Goal: Information Seeking & Learning: Check status

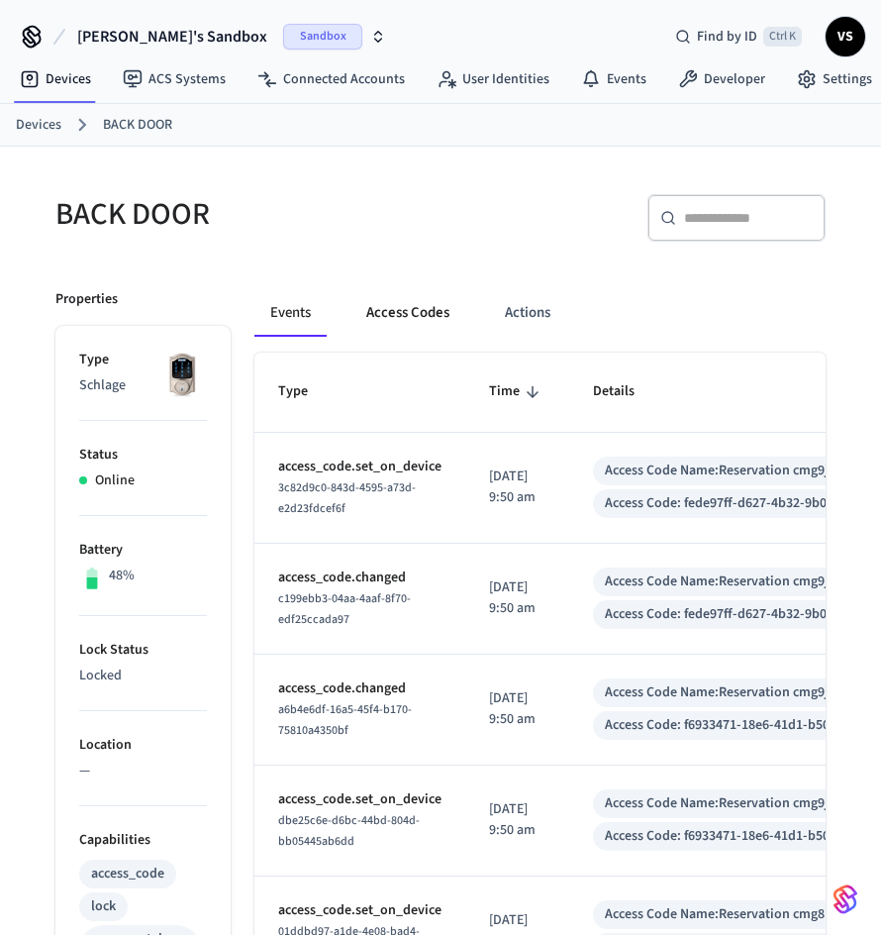
click at [409, 312] on button "Access Codes" at bounding box center [408, 313] width 115 height 48
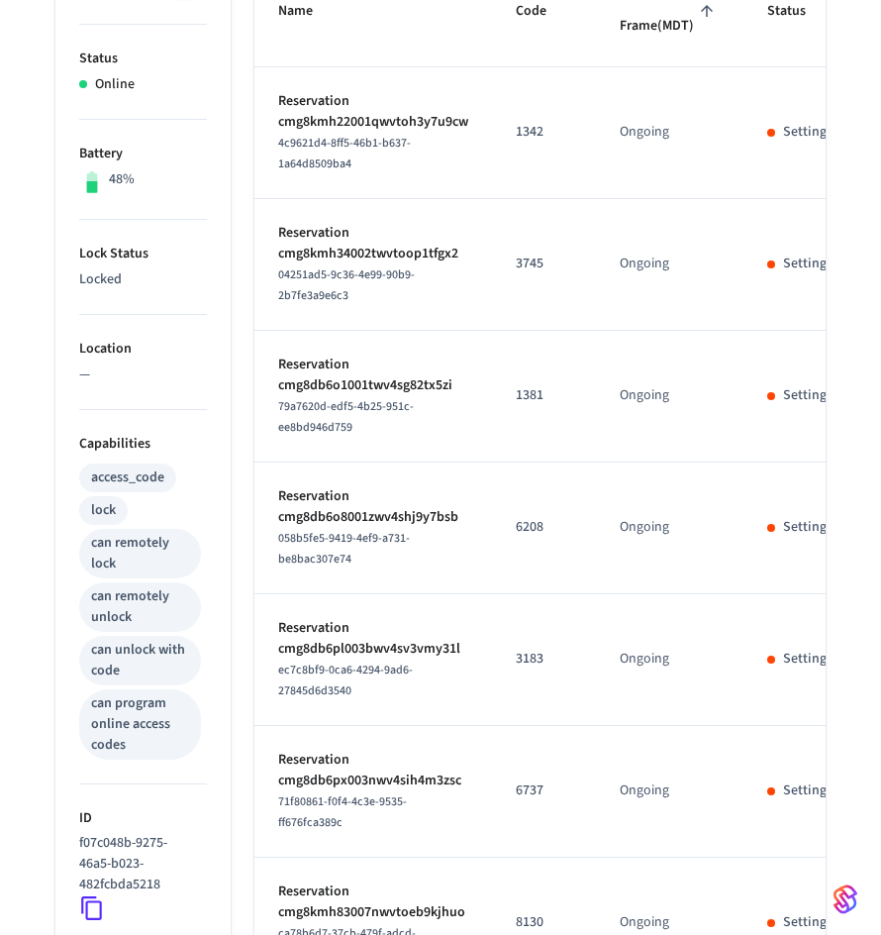
scroll to position [1062, 0]
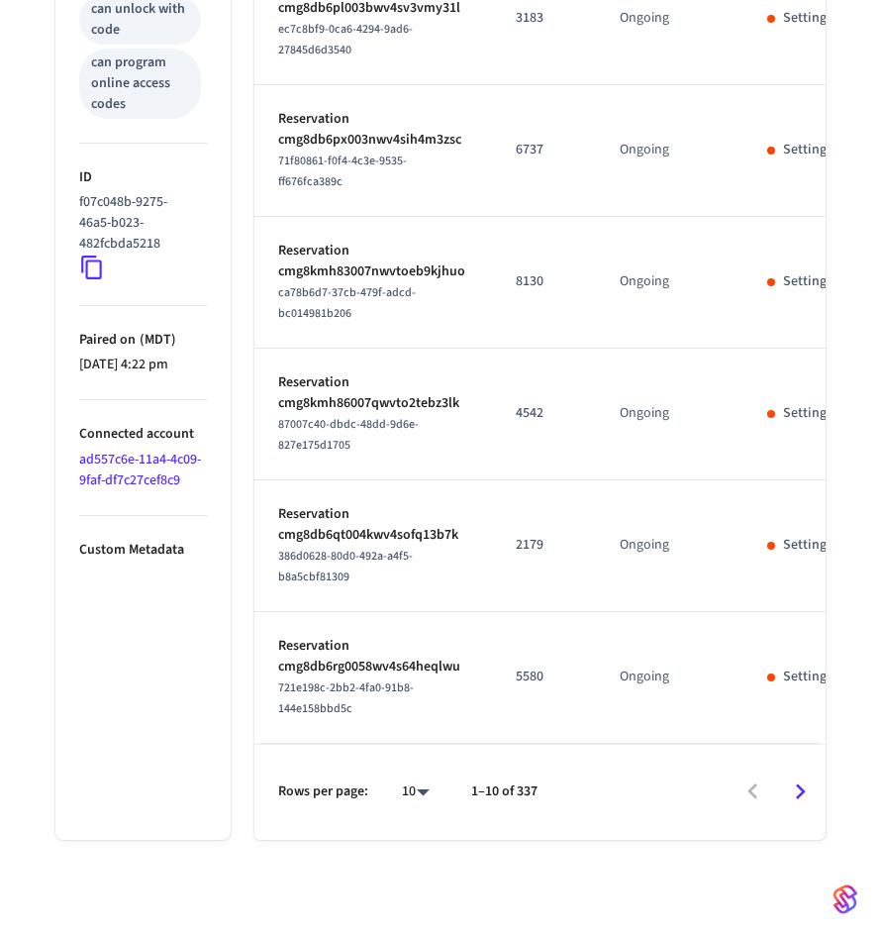
click at [789, 802] on icon "Go to next page" at bounding box center [800, 791] width 31 height 31
click at [795, 807] on icon "Go to next page" at bounding box center [800, 791] width 31 height 31
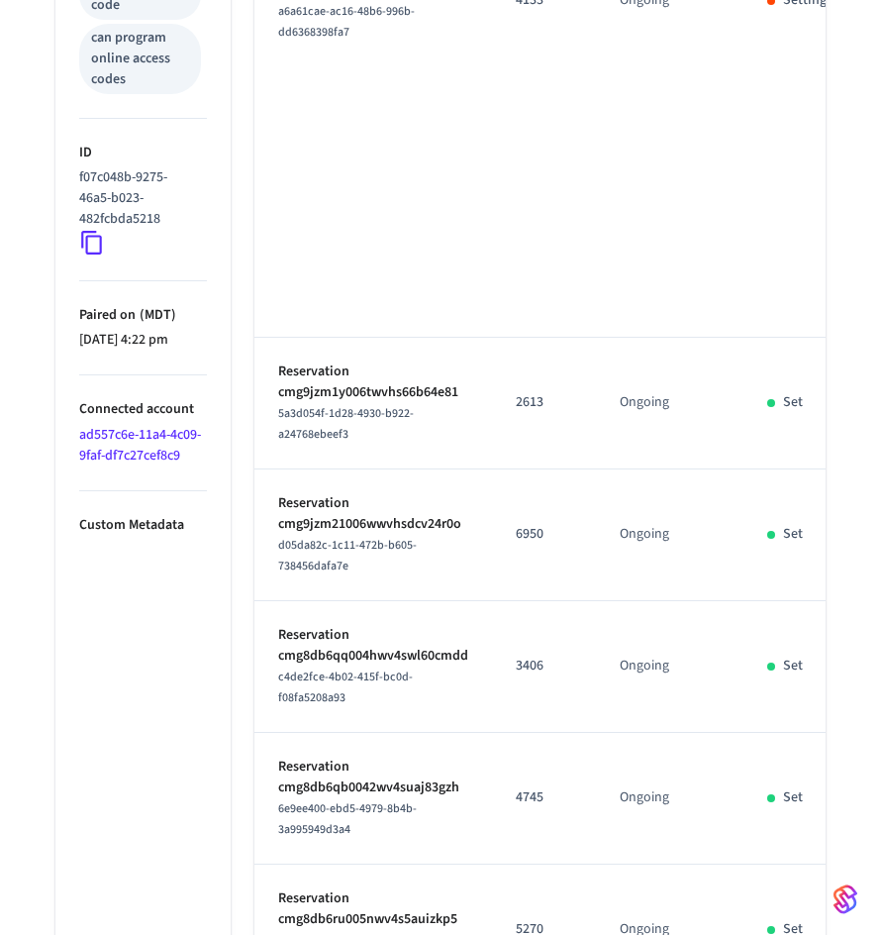
click at [795, 812] on td "Set" at bounding box center [800, 799] width 112 height 132
click at [796, 813] on td "Set" at bounding box center [800, 799] width 112 height 132
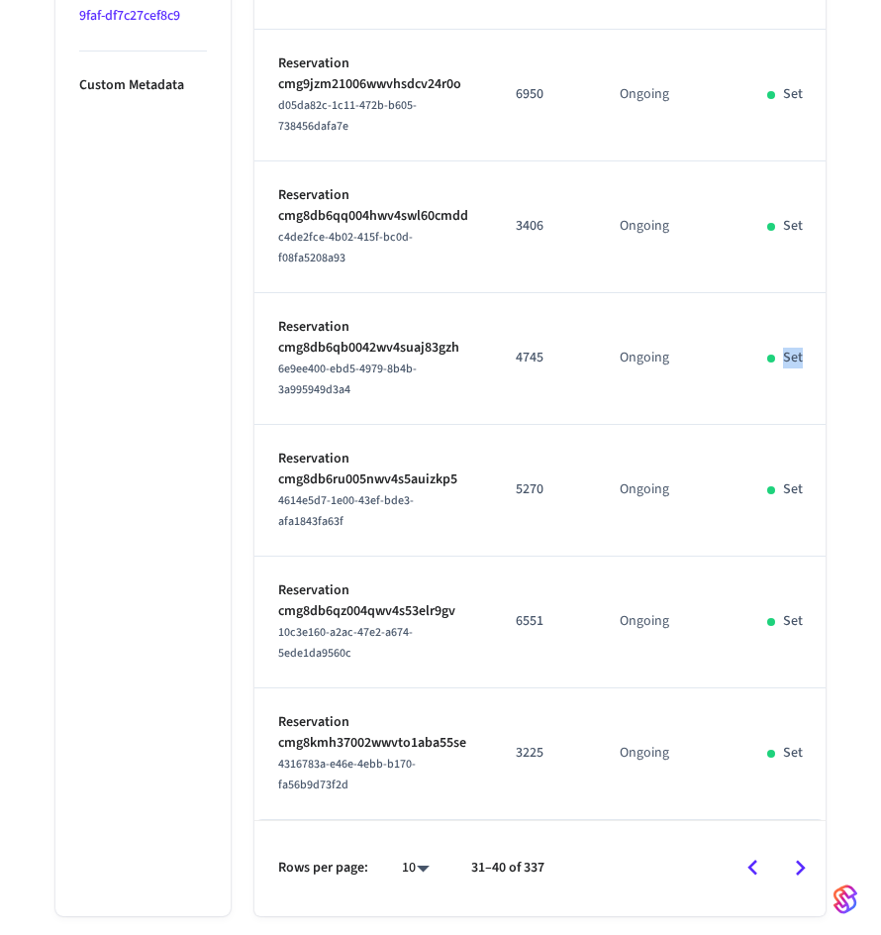
scroll to position [1623, 0]
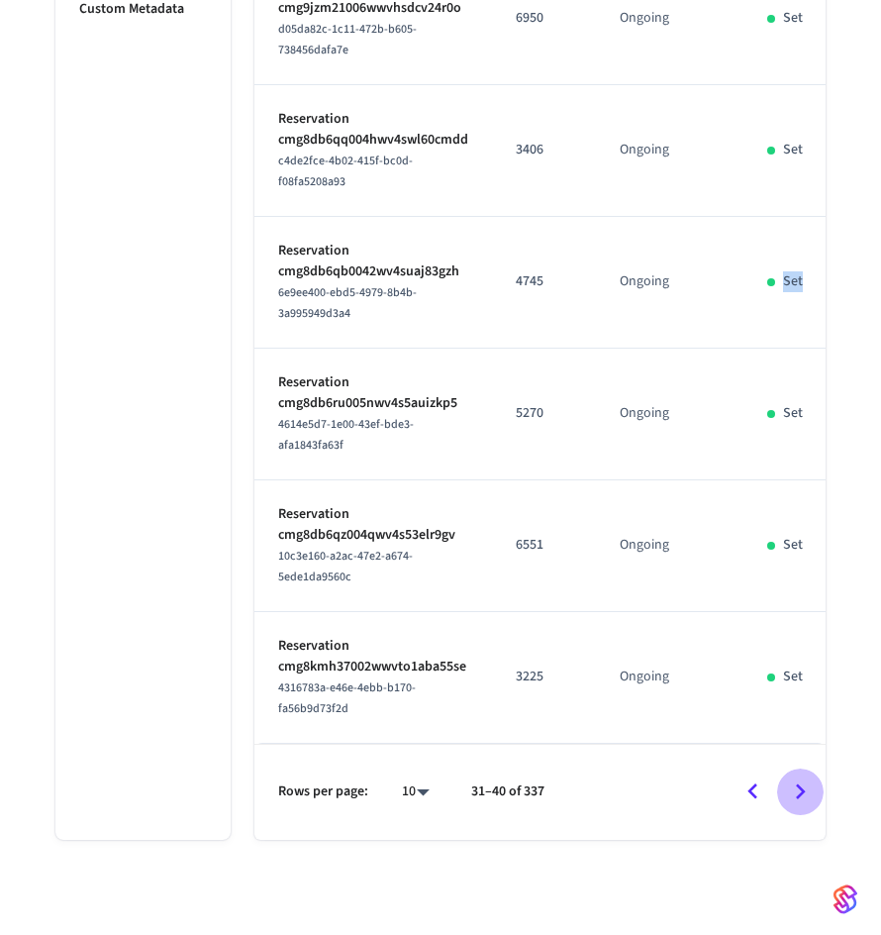
drag, startPoint x: 779, startPoint y: 786, endPoint x: 797, endPoint y: 789, distance: 18.1
click at [778, 787] on button "Go to next page" at bounding box center [800, 792] width 47 height 47
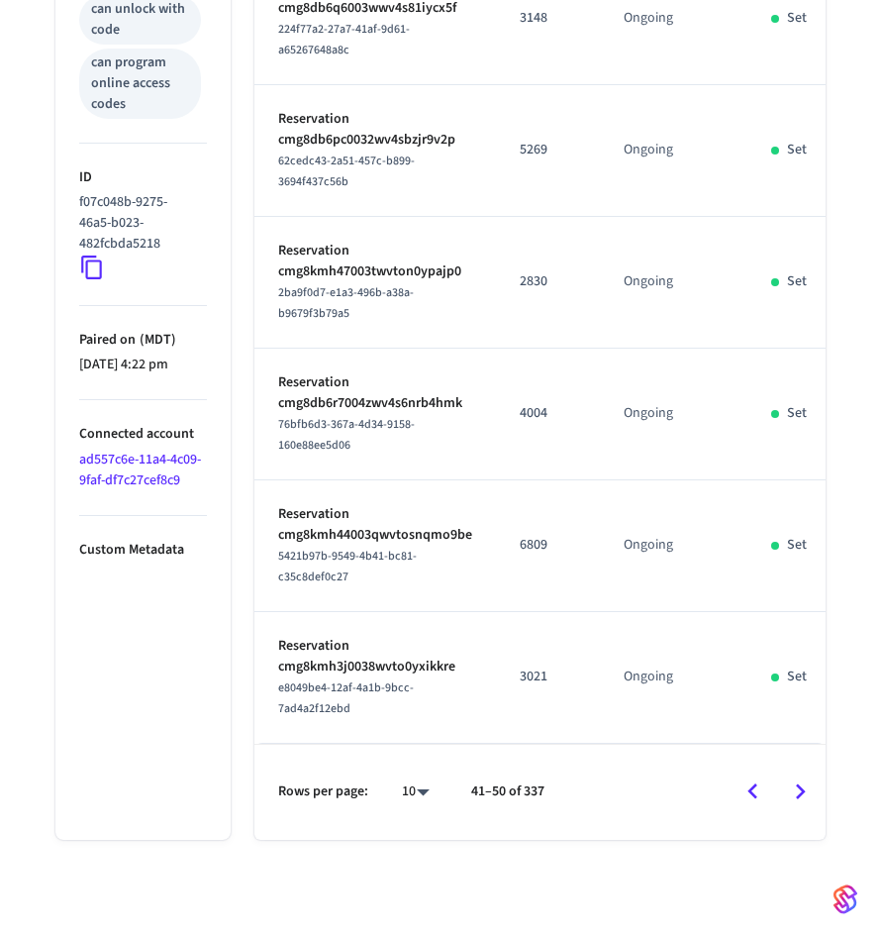
click at [799, 790] on icon "Go to next page" at bounding box center [800, 791] width 31 height 31
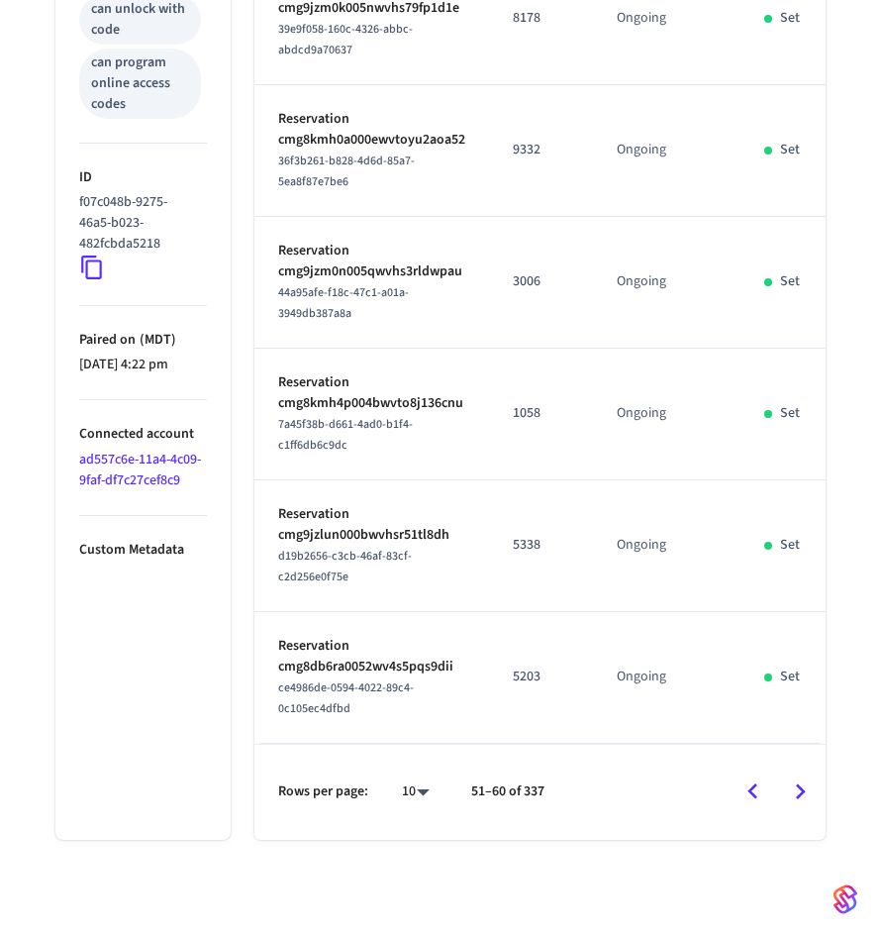
click at [799, 790] on icon "Go to next page" at bounding box center [800, 791] width 31 height 31
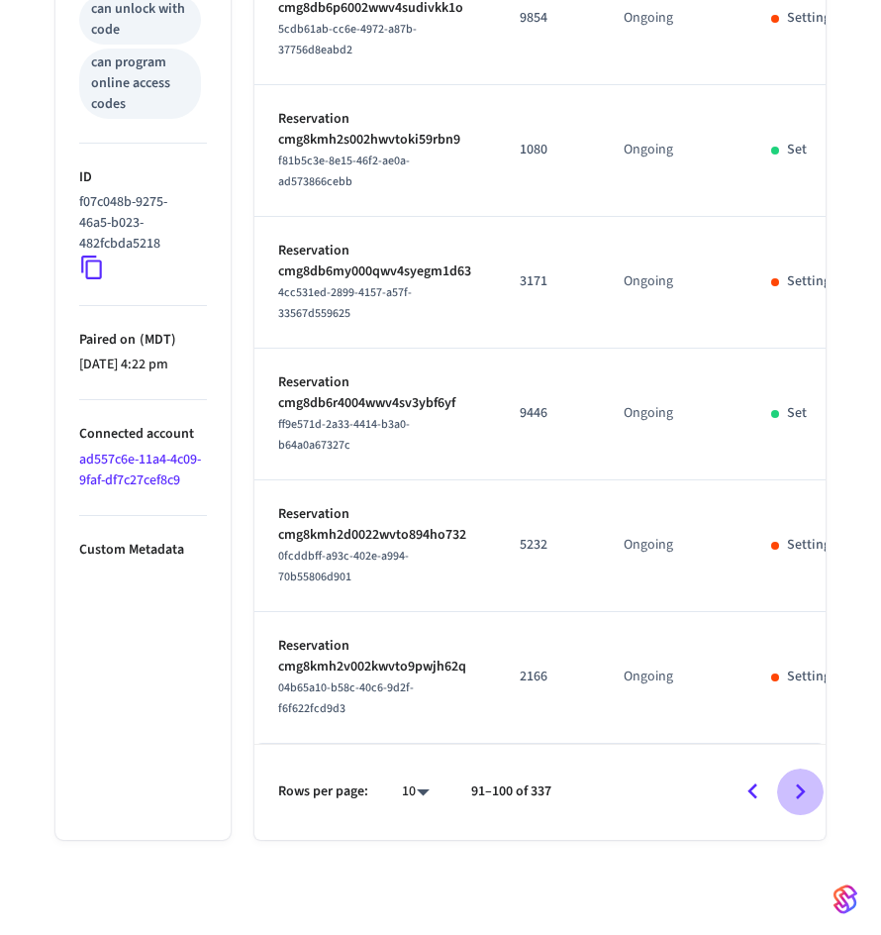
click at [799, 790] on icon "Go to next page" at bounding box center [800, 791] width 31 height 31
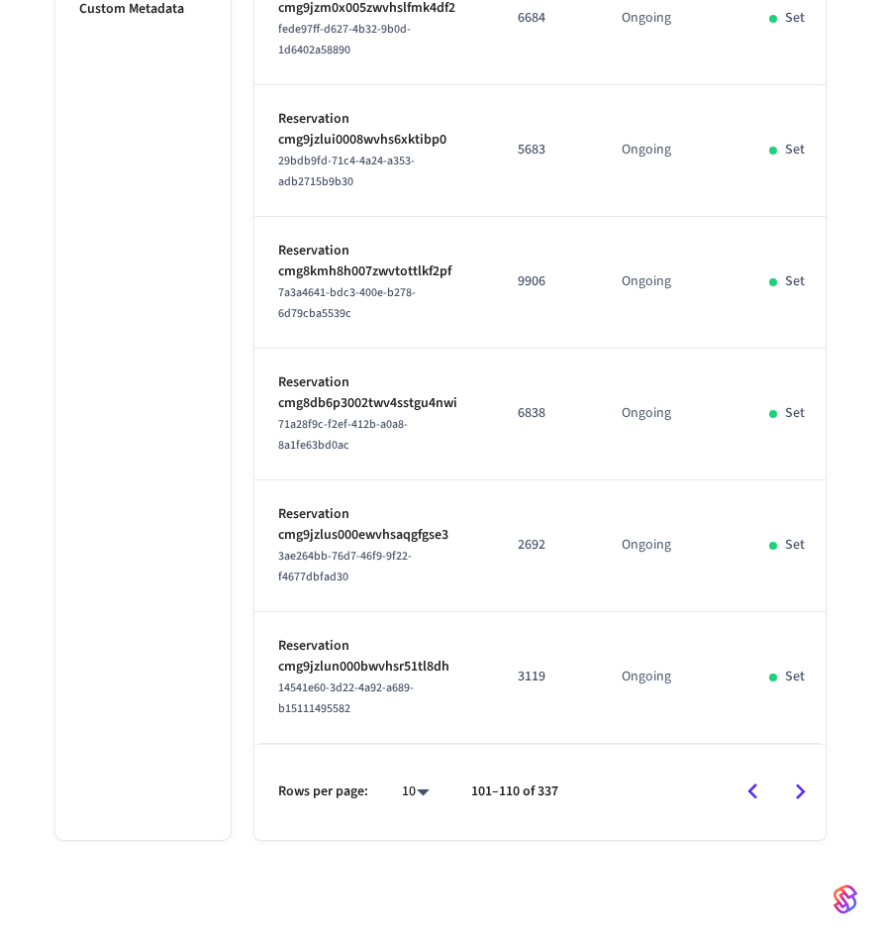
click at [799, 790] on icon "Go to next page" at bounding box center [800, 791] width 31 height 31
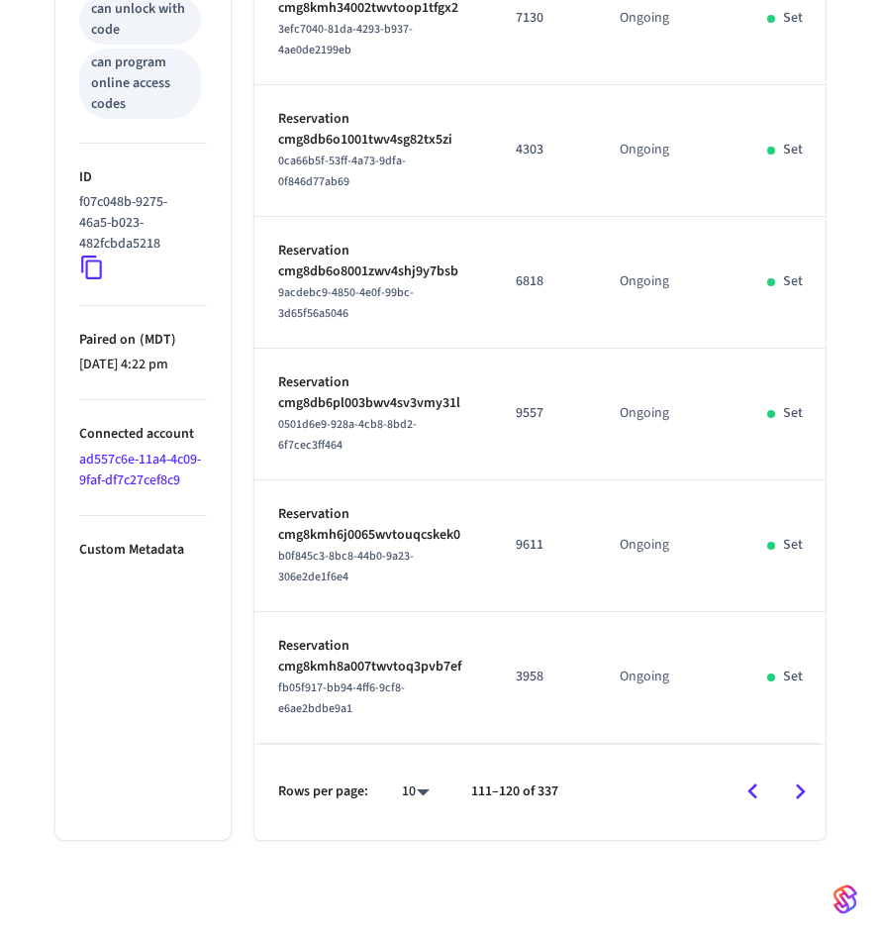
click at [799, 790] on icon "Go to next page" at bounding box center [800, 791] width 31 height 31
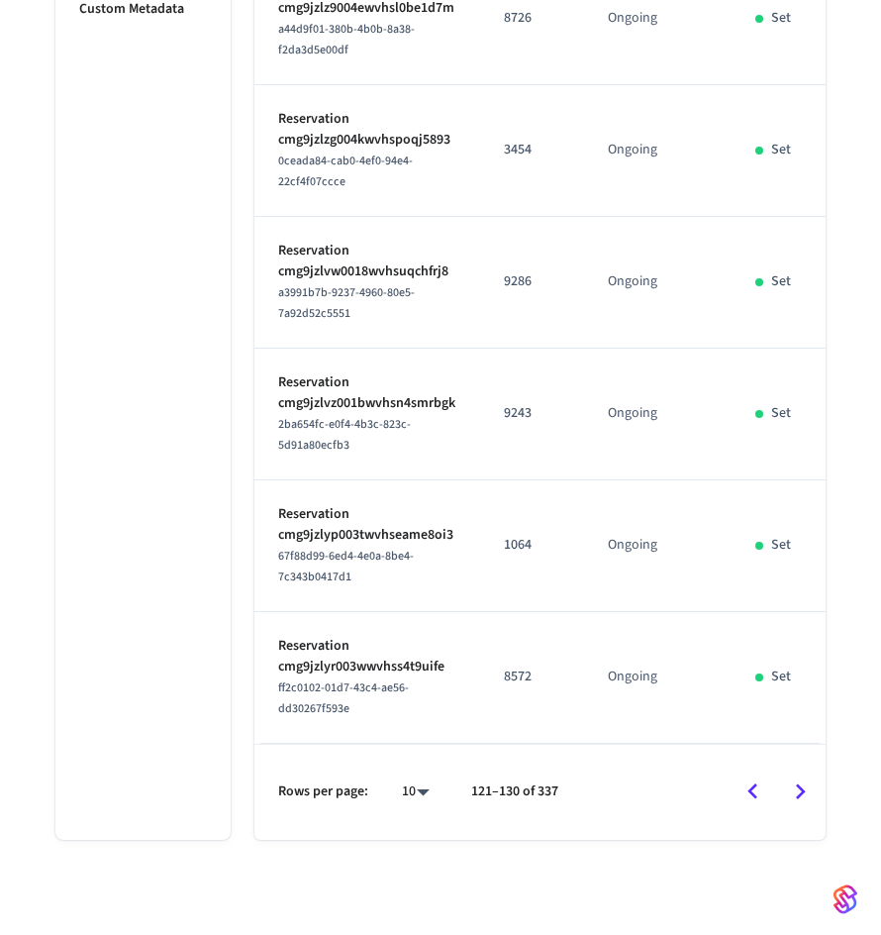
click at [799, 790] on icon "Go to next page" at bounding box center [800, 791] width 31 height 31
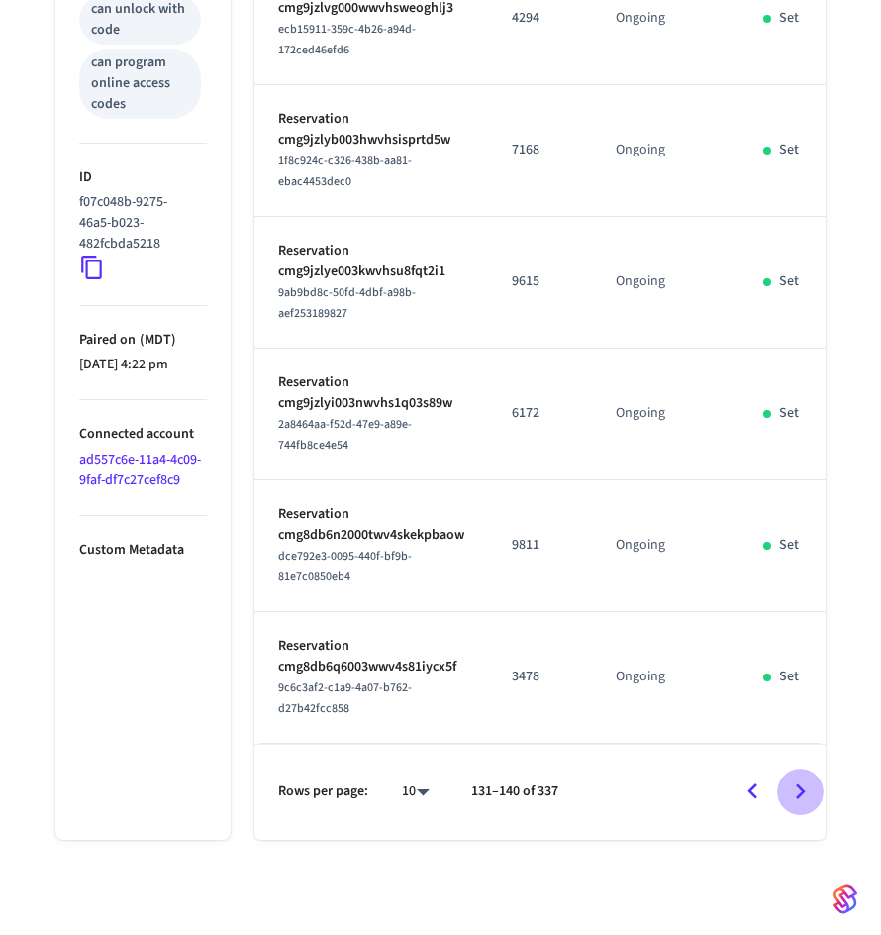
click at [799, 790] on icon "Go to next page" at bounding box center [800, 791] width 31 height 31
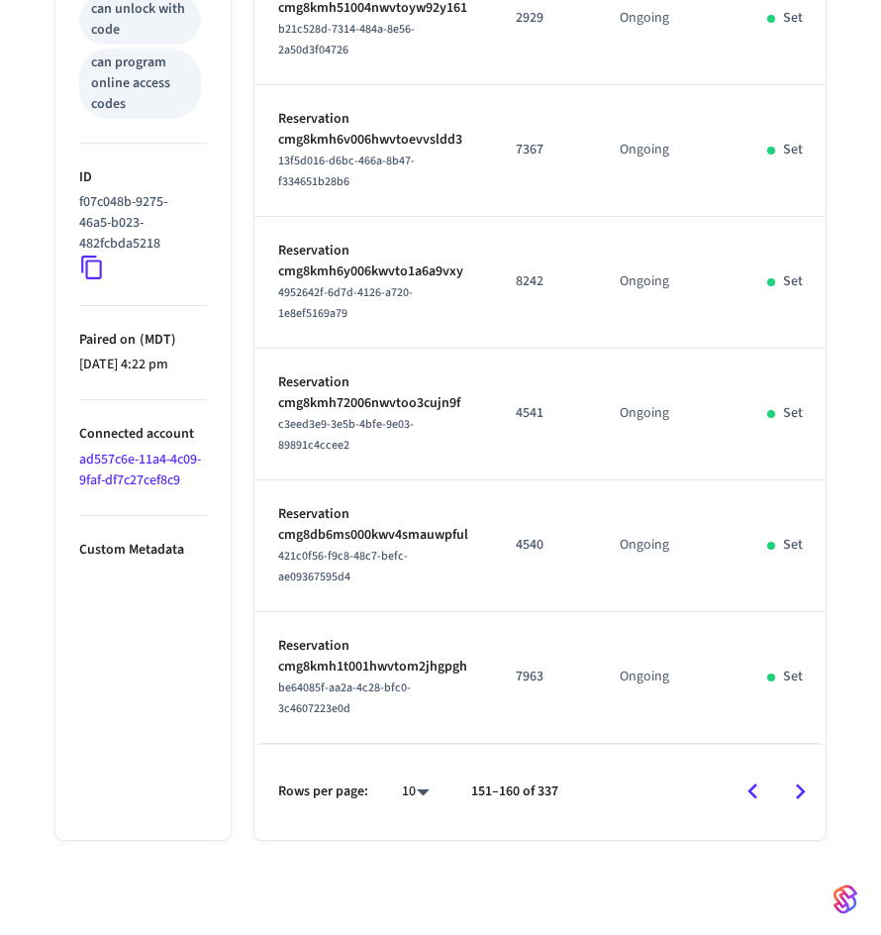
click at [799, 790] on icon "Go to next page" at bounding box center [800, 791] width 31 height 31
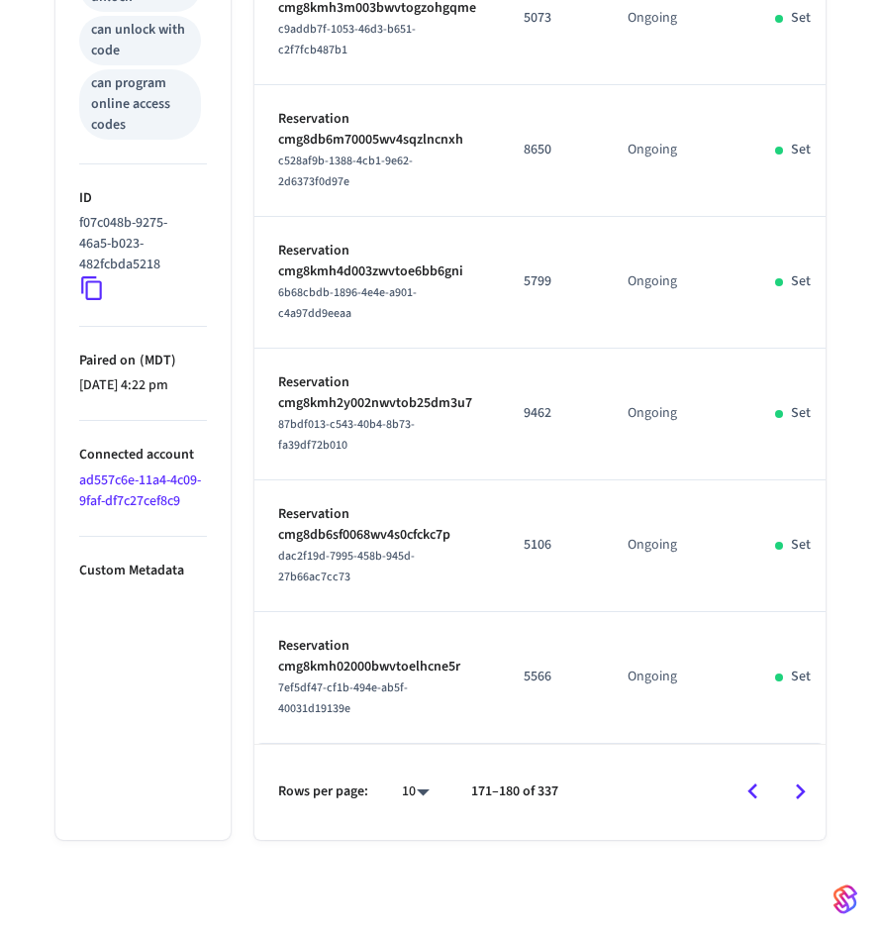
click at [799, 790] on icon "Go to next page" at bounding box center [800, 791] width 31 height 31
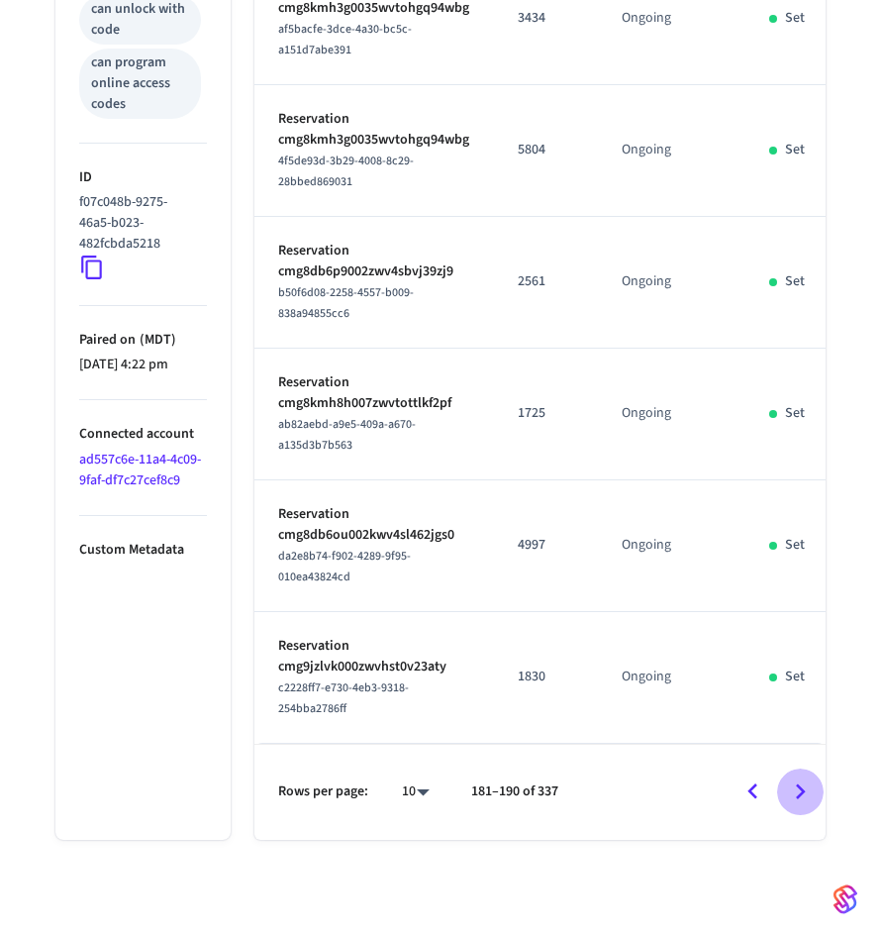
click at [799, 790] on icon "Go to next page" at bounding box center [800, 791] width 31 height 31
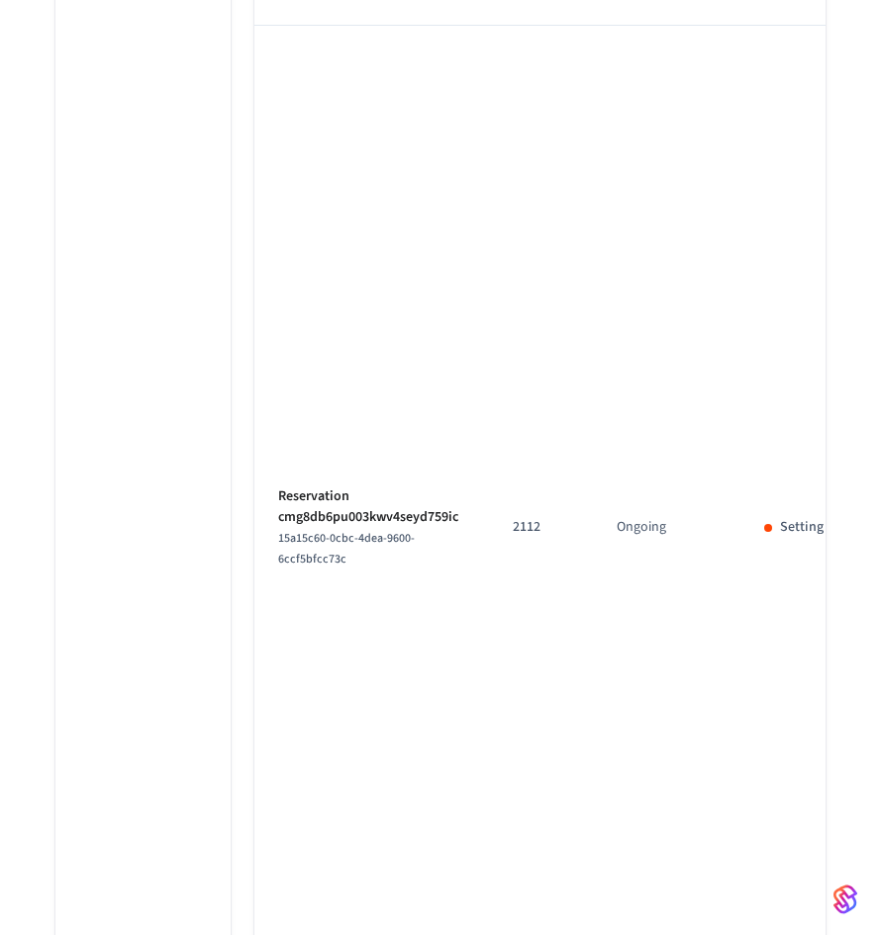
click at [799, 790] on td "Setting" at bounding box center [797, 528] width 112 height 1005
click at [469, 493] on td "Reservation cmg8db6pu003kwv4seyd759ic 15a15c60-0cbc-4dea-9600-6ccf5bfcc73c" at bounding box center [372, 528] width 235 height 1005
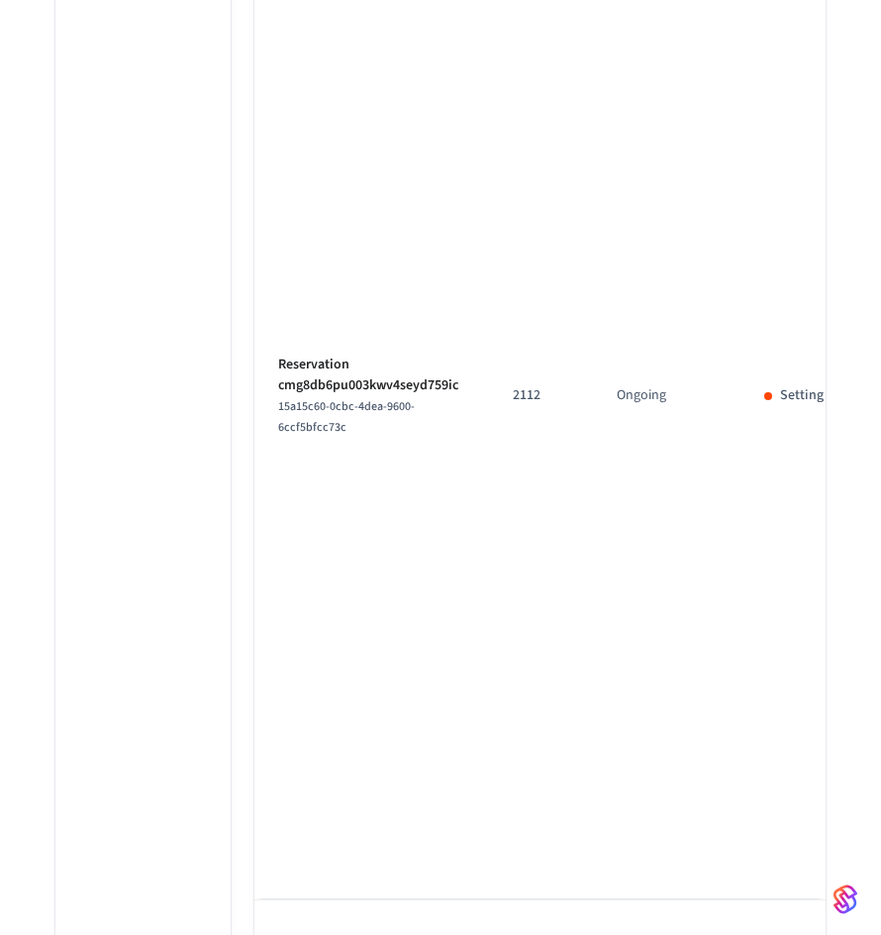
scroll to position [1956, 0]
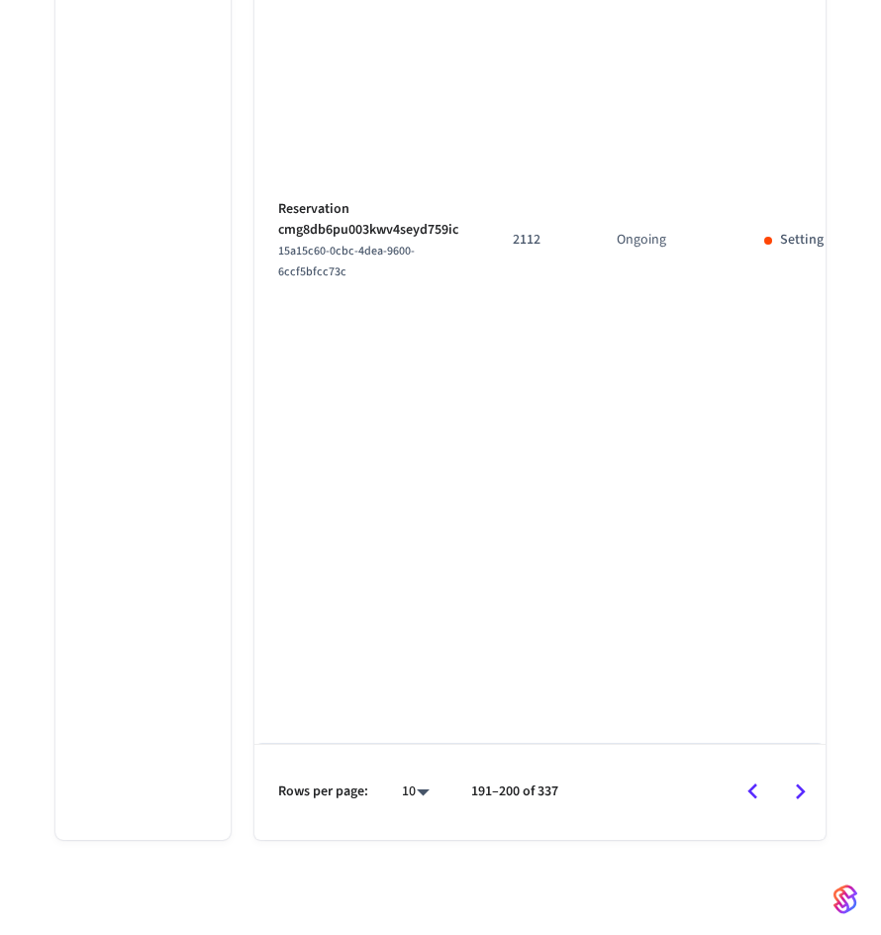
click at [803, 793] on icon "Go to next page" at bounding box center [801, 792] width 10 height 16
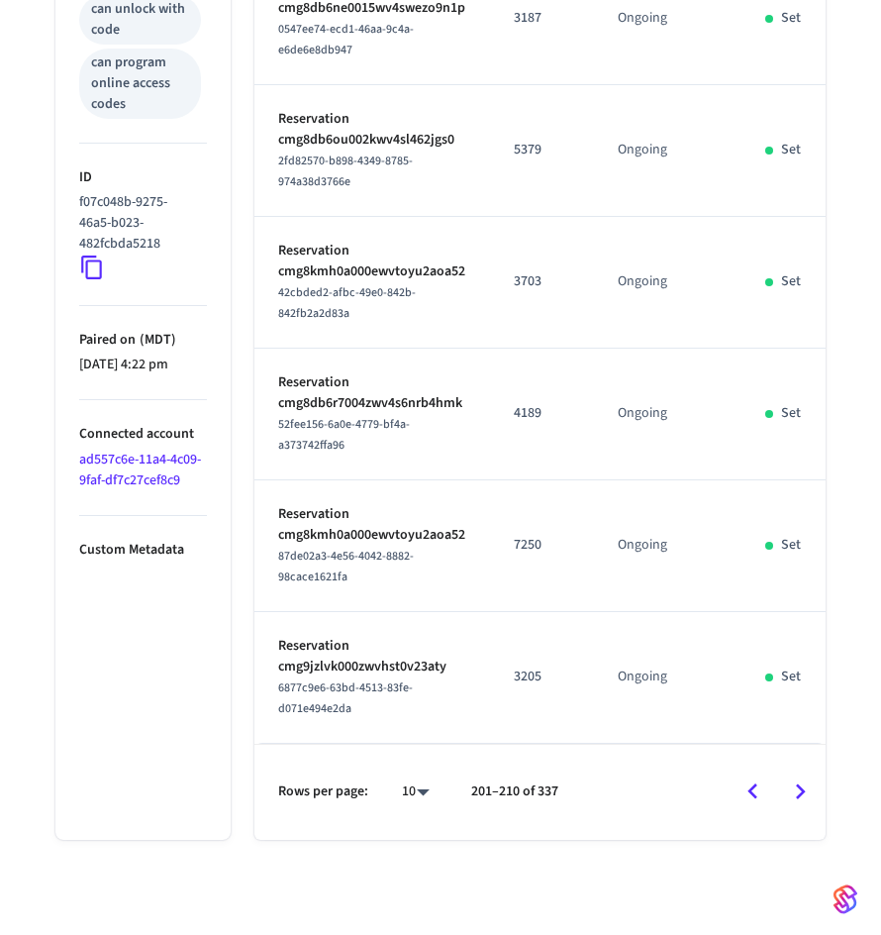
click at [803, 792] on icon "Go to next page" at bounding box center [801, 792] width 10 height 16
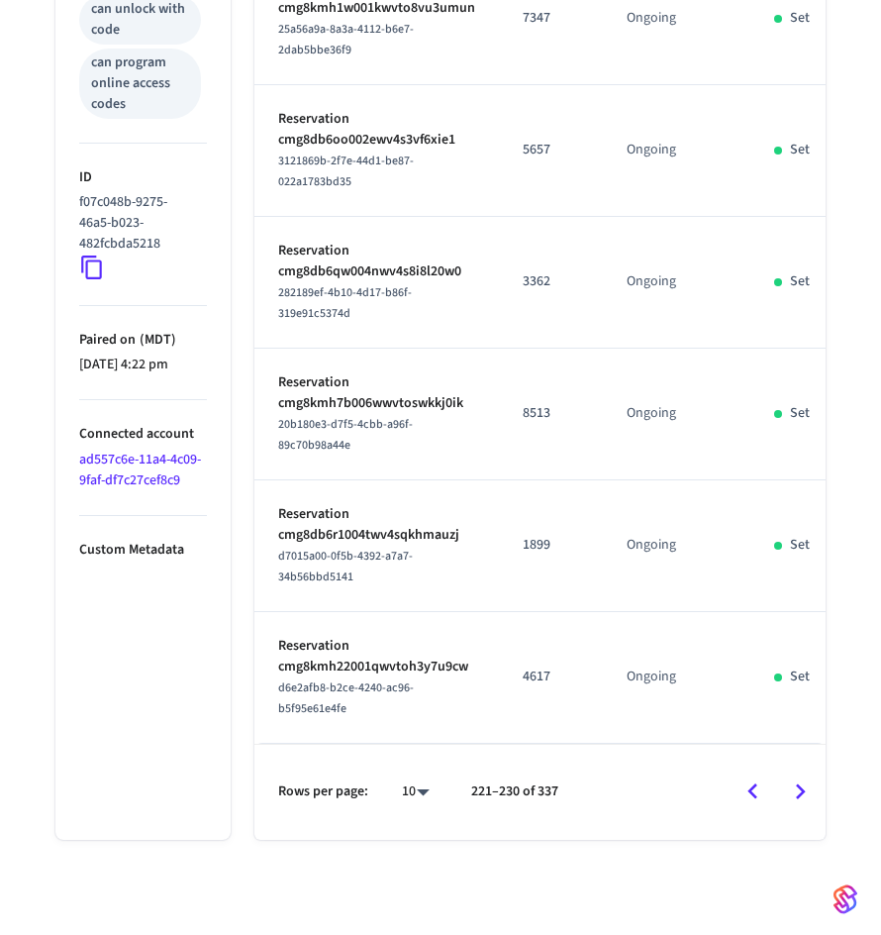
click at [803, 792] on icon "Go to next page" at bounding box center [801, 792] width 10 height 16
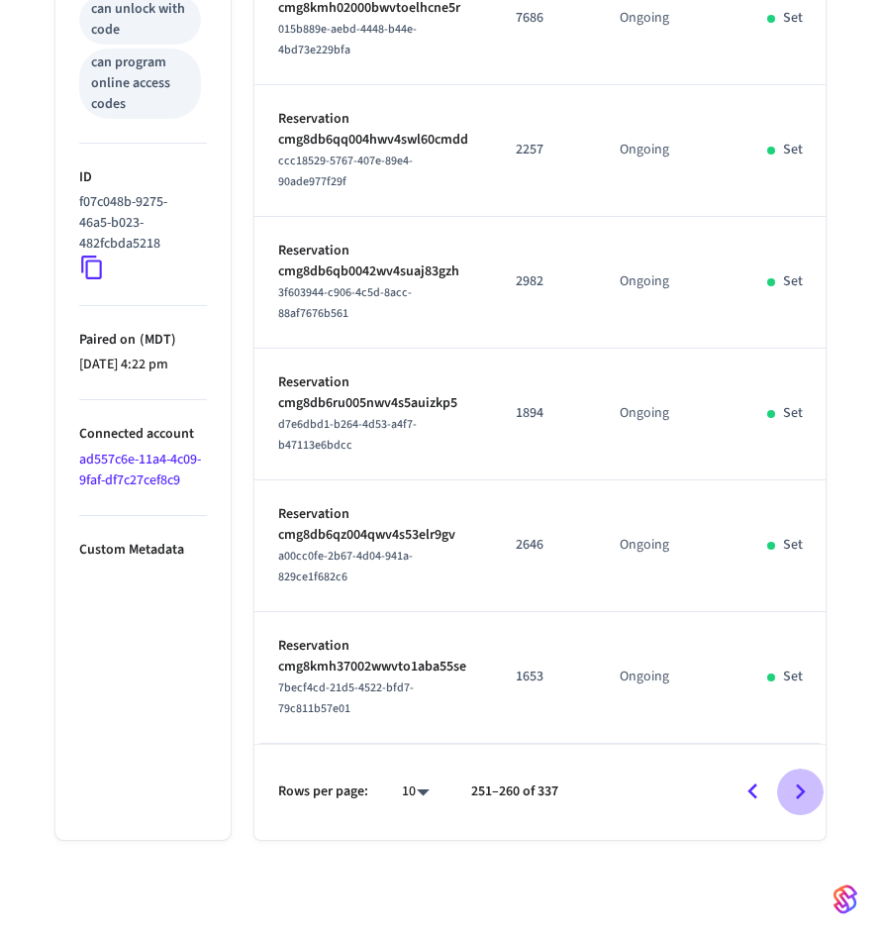
click at [803, 792] on icon "Go to next page" at bounding box center [801, 792] width 10 height 16
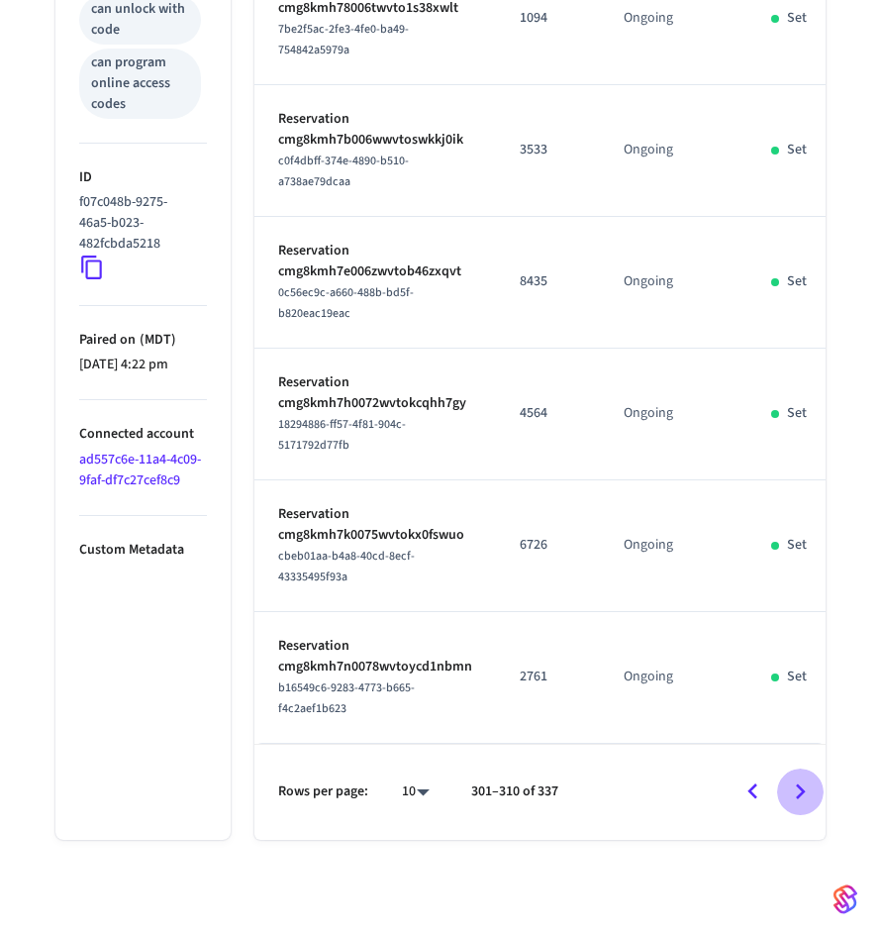
click at [803, 792] on icon "Go to next page" at bounding box center [801, 792] width 10 height 16
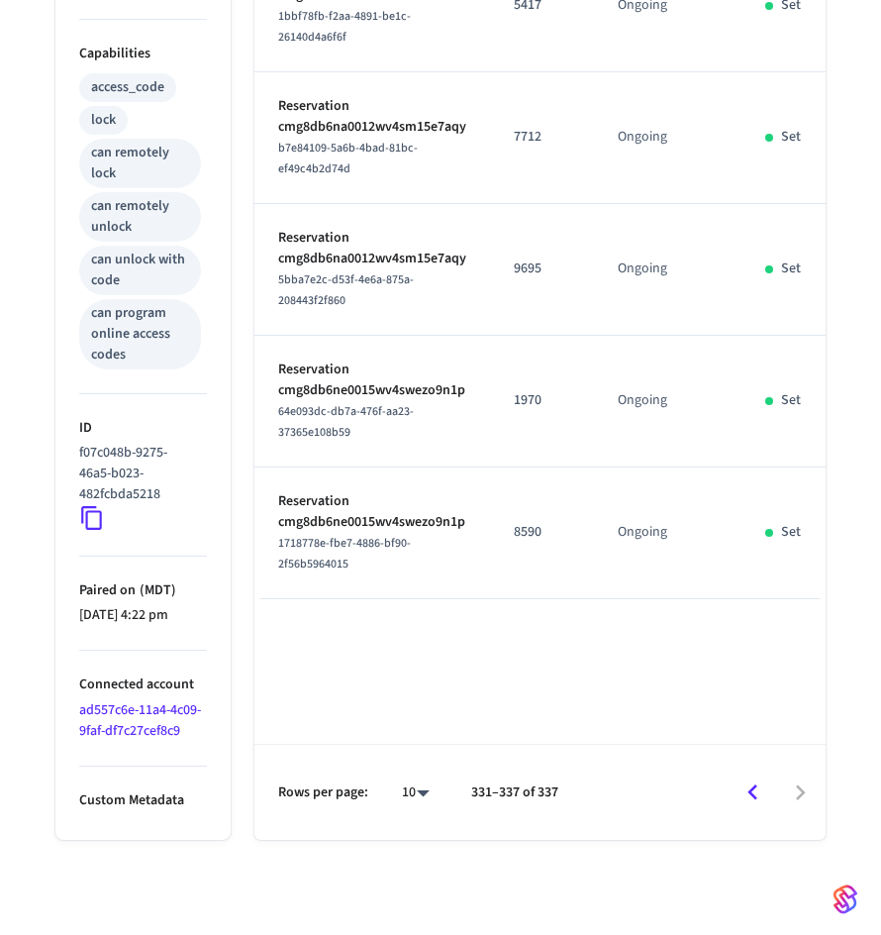
scroll to position [807, 0]
click at [803, 792] on div at bounding box center [701, 793] width 247 height 47
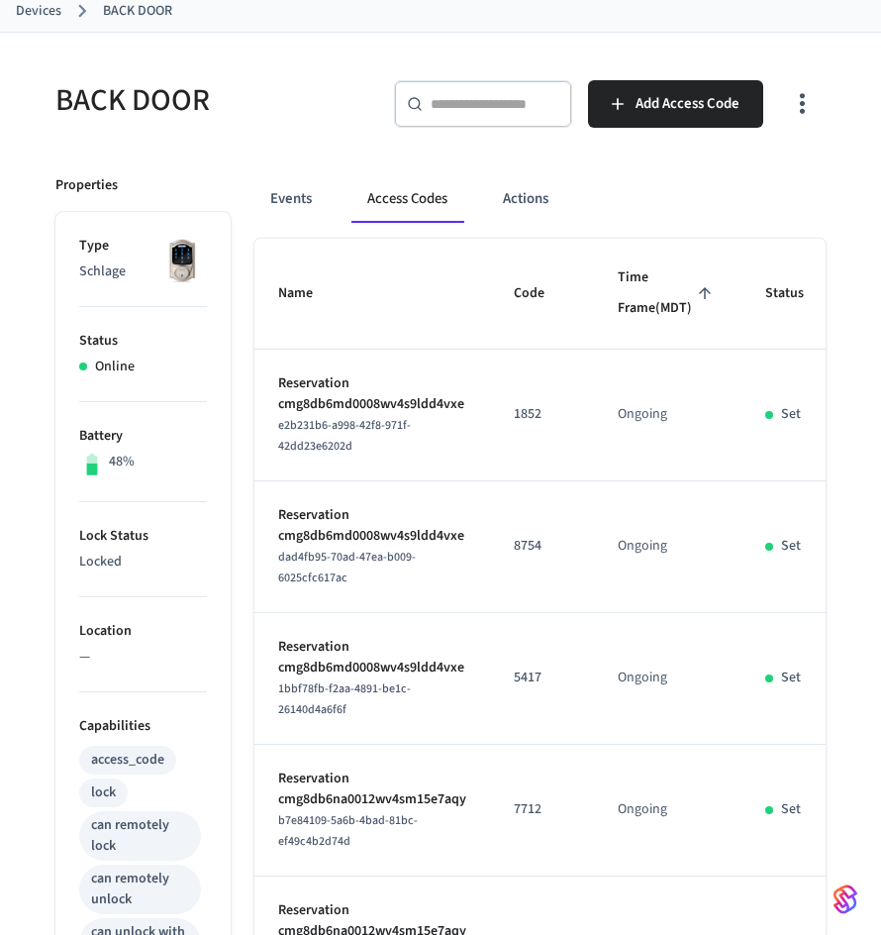
scroll to position [0, 0]
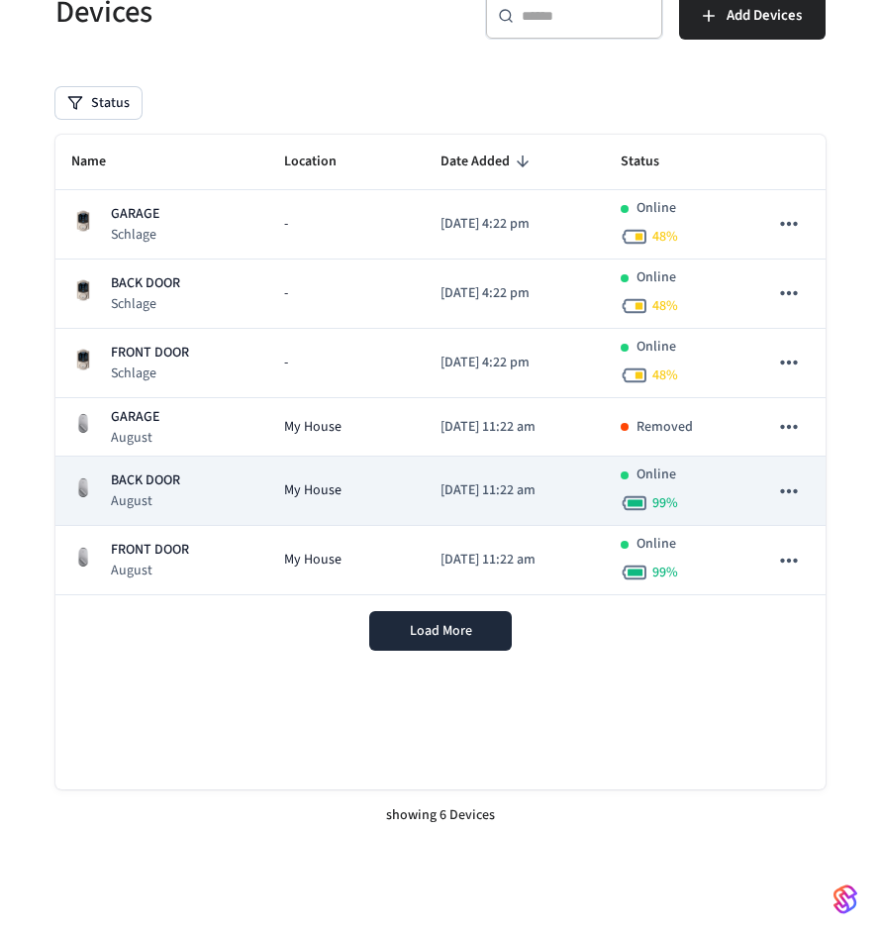
scroll to position [161, 0]
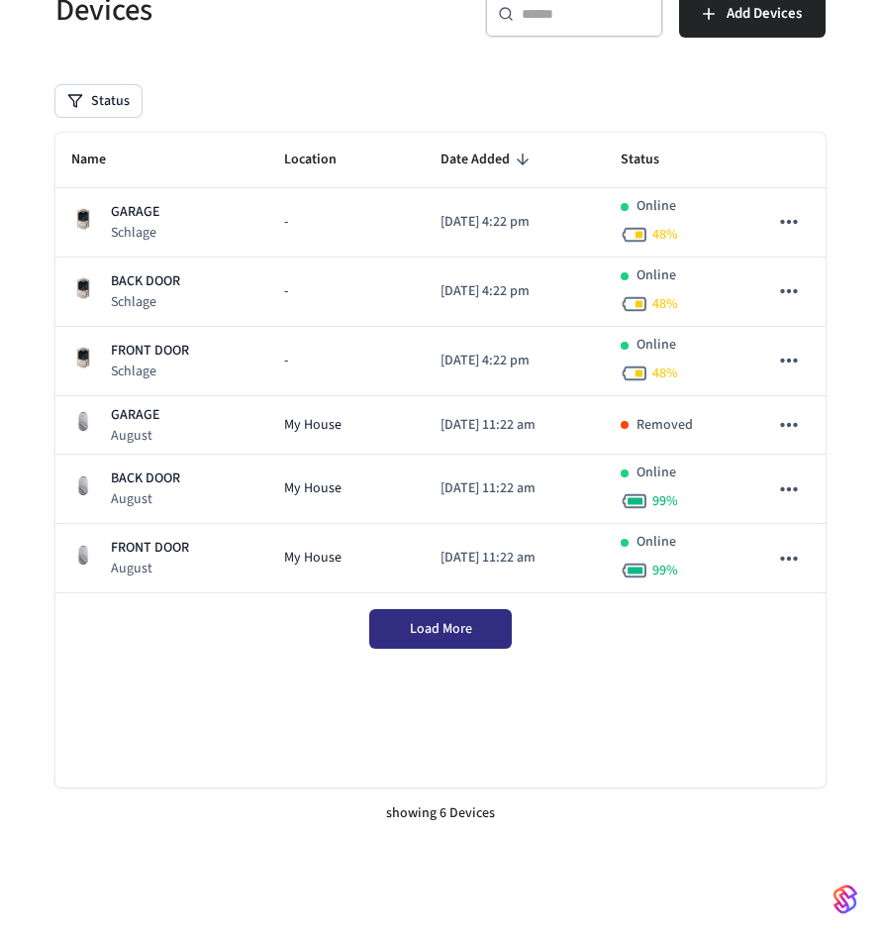
click at [463, 626] on span "Load More" at bounding box center [441, 629] width 62 height 20
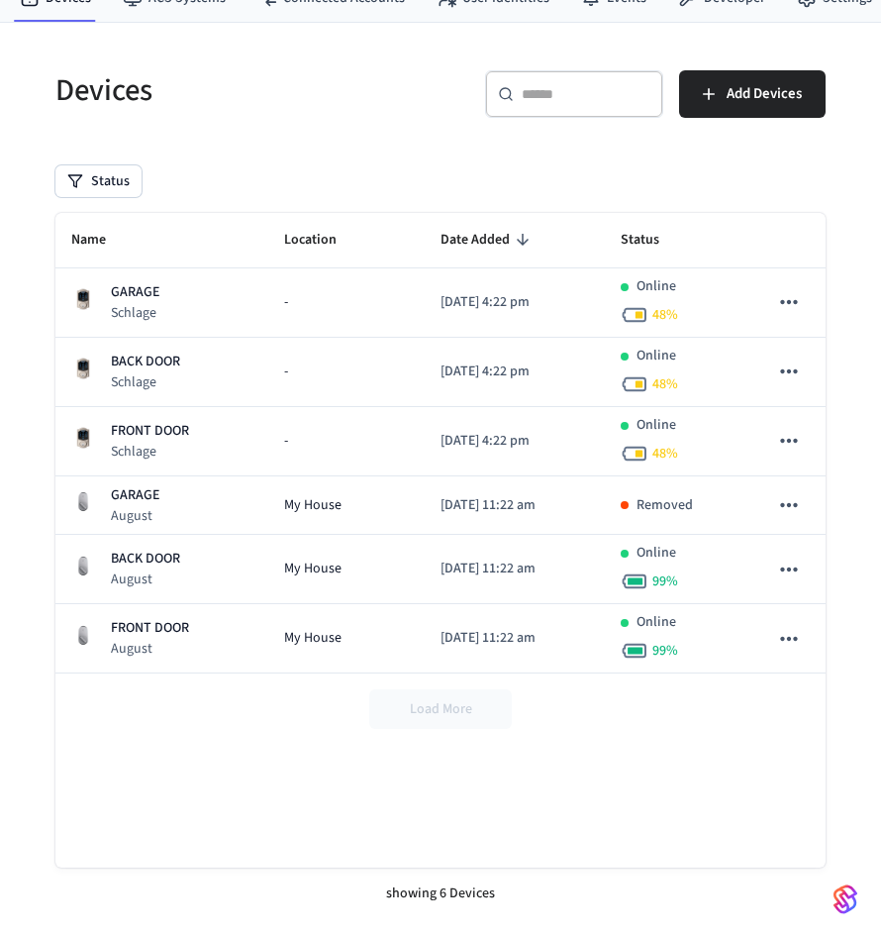
scroll to position [0, 0]
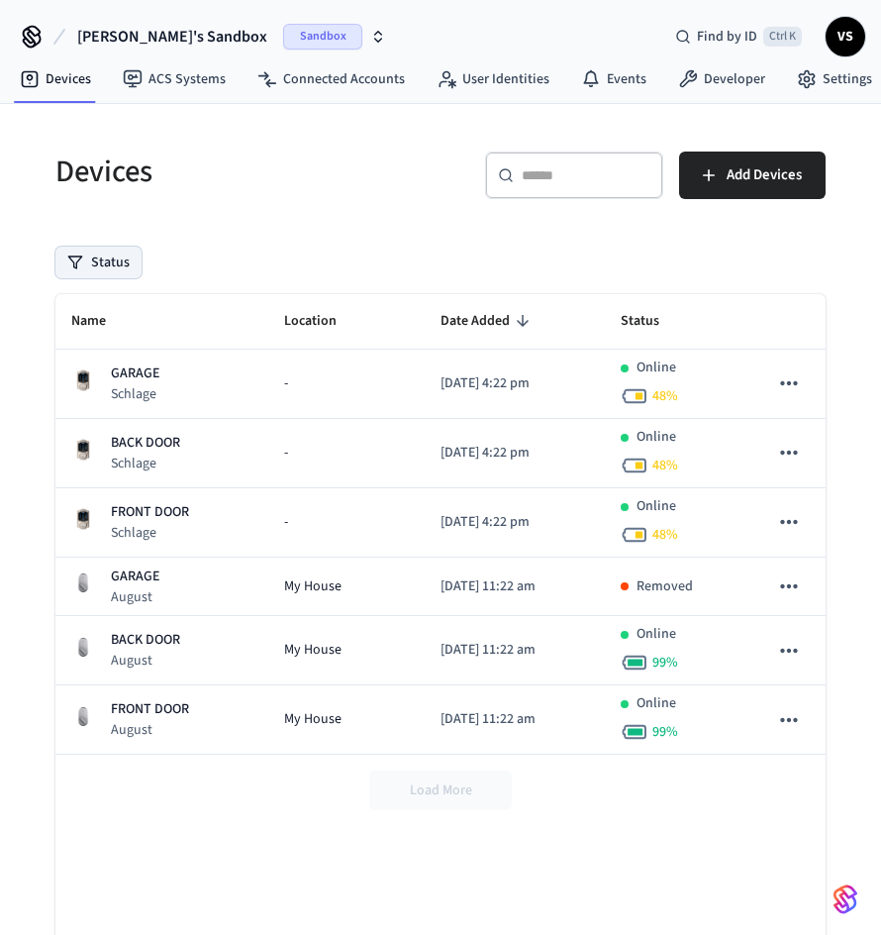
click at [113, 253] on button "Status" at bounding box center [98, 263] width 86 height 32
click at [618, 73] on link "Events" at bounding box center [614, 79] width 97 height 36
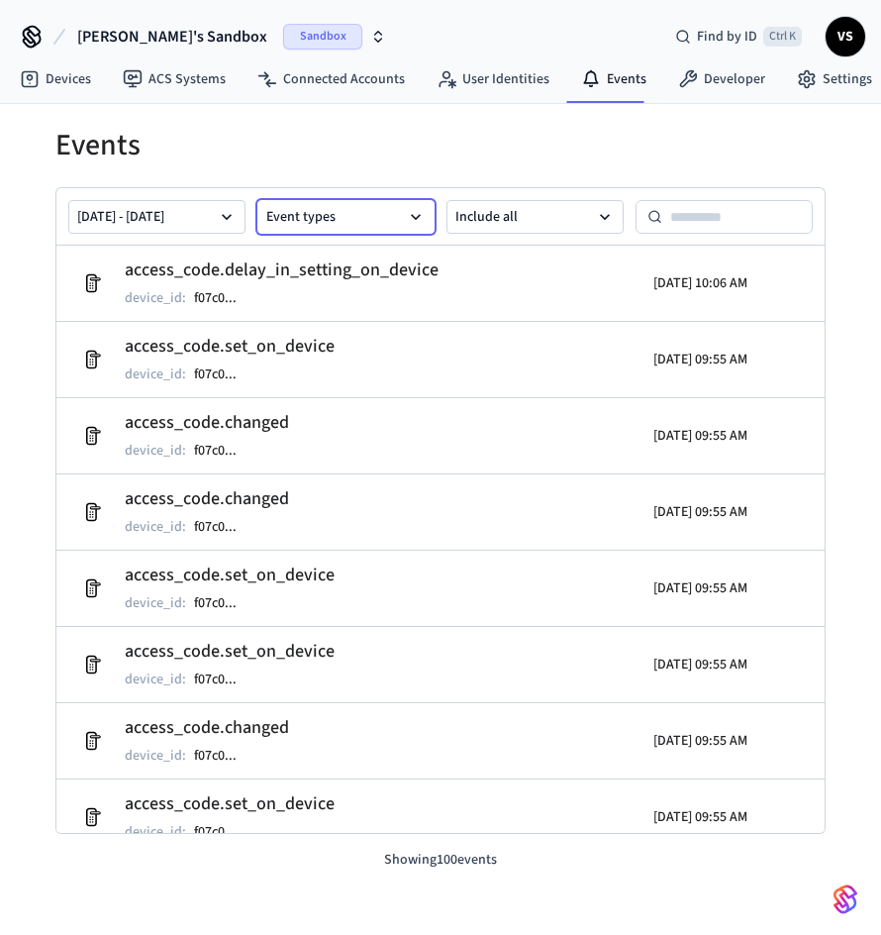
click at [345, 221] on button "Event types" at bounding box center [345, 217] width 177 height 34
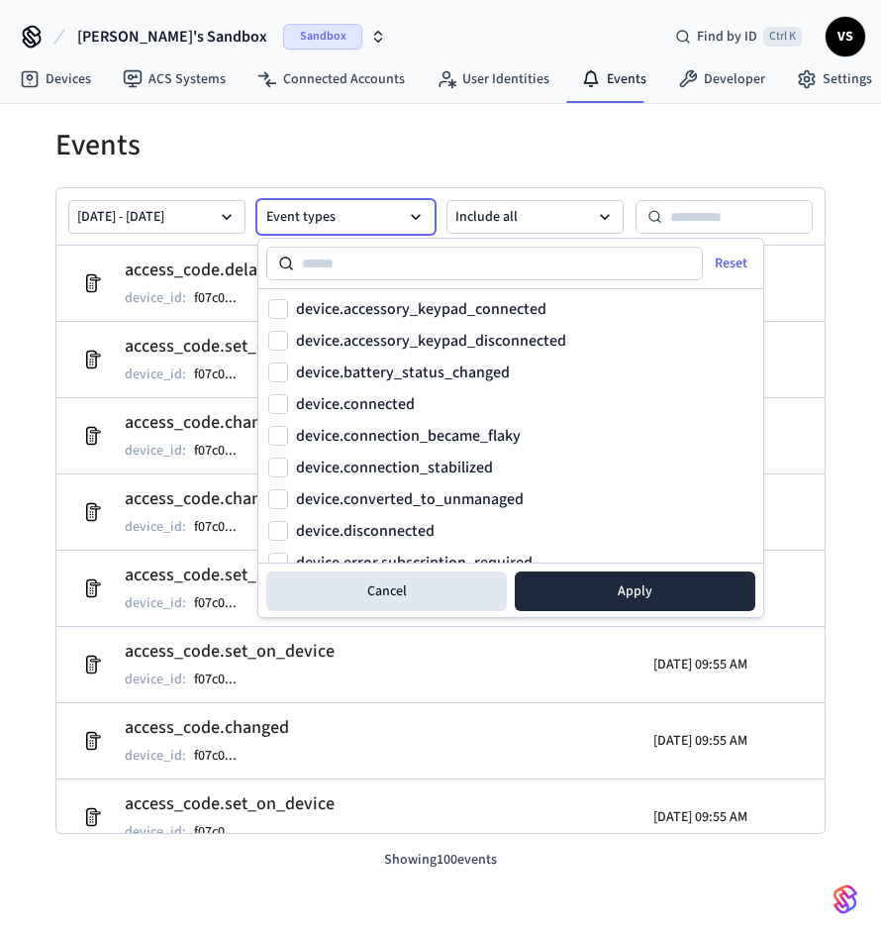
click at [345, 221] on button "Event types" at bounding box center [345, 217] width 177 height 34
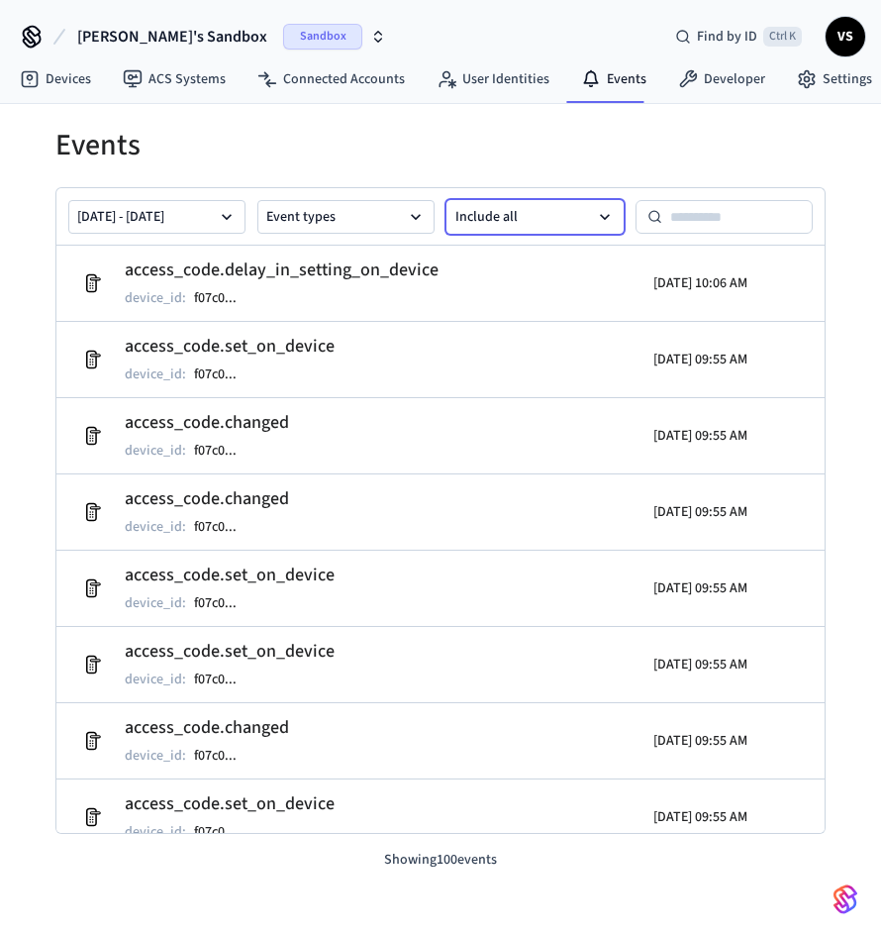
click at [500, 212] on button "Include all" at bounding box center [535, 217] width 177 height 34
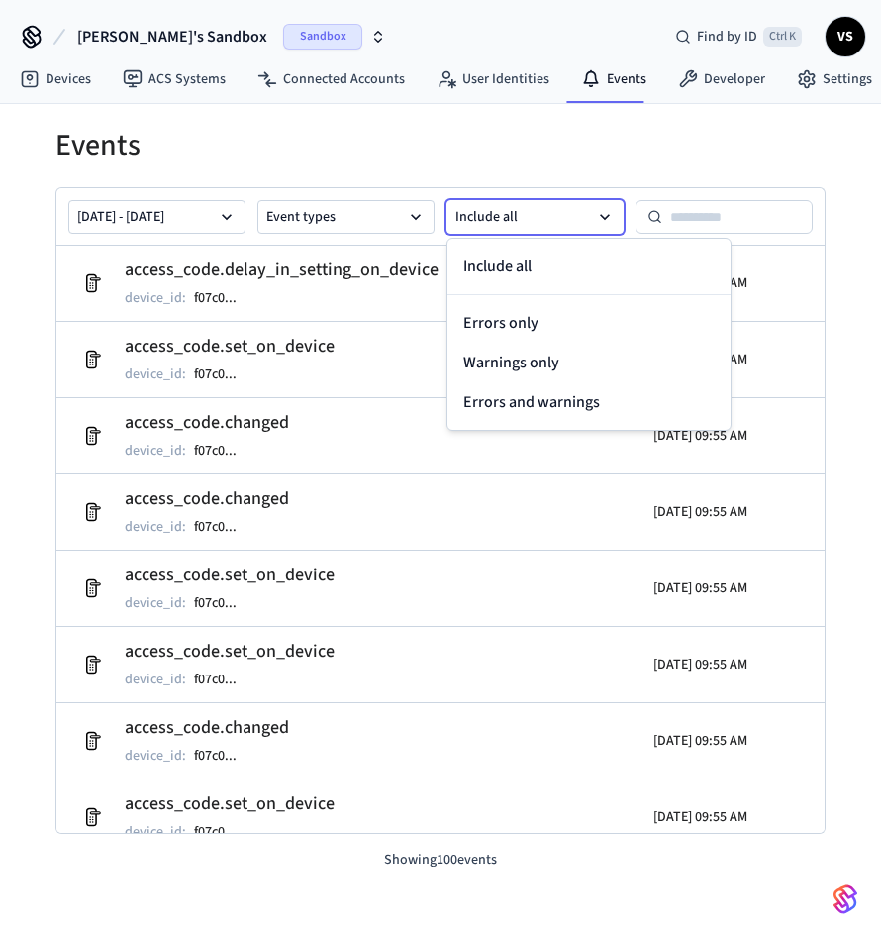
click at [500, 212] on button "Include all" at bounding box center [535, 217] width 177 height 34
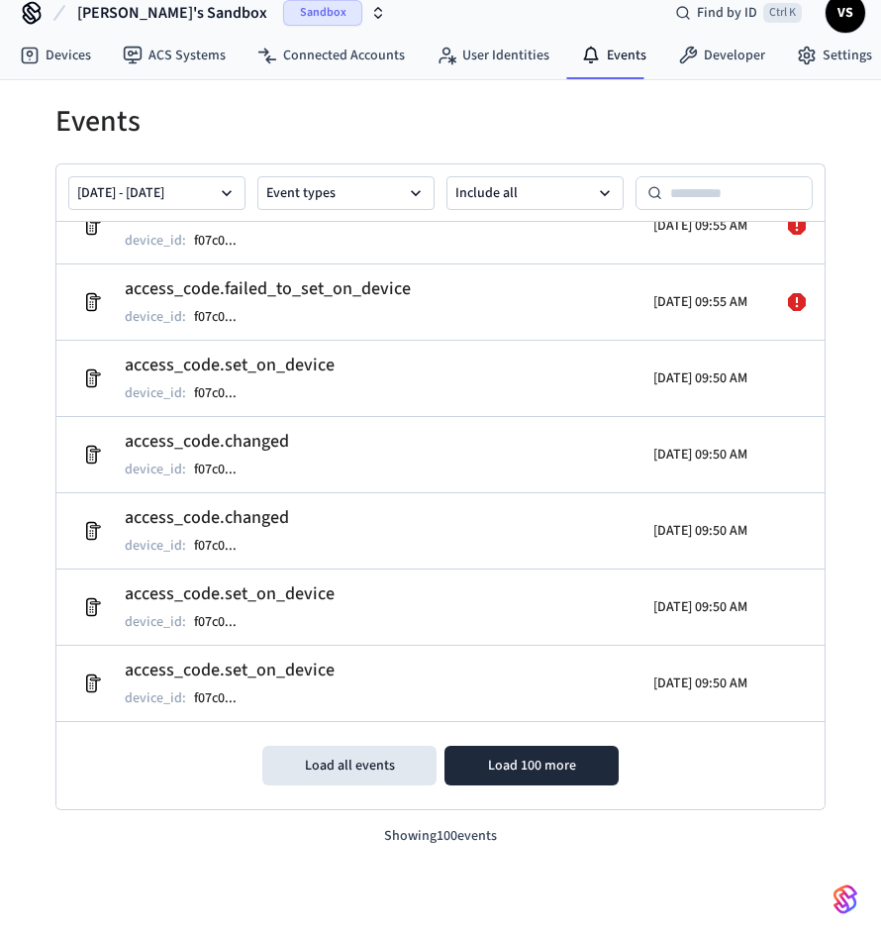
scroll to position [31, 0]
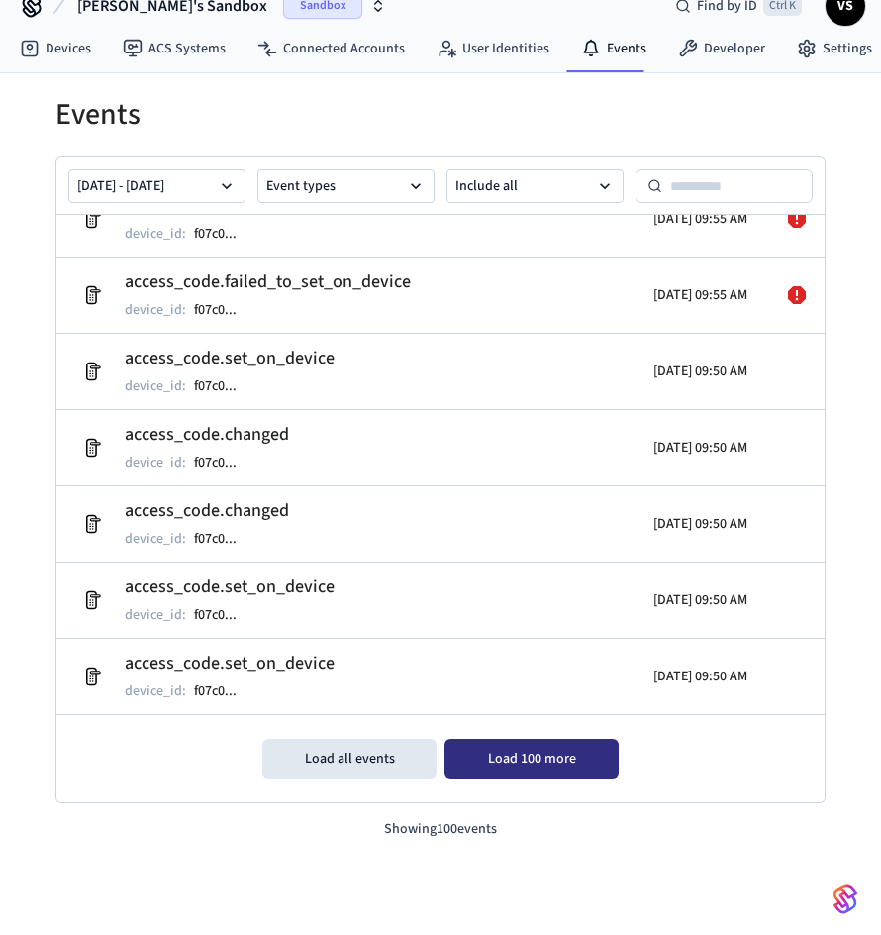
click at [470, 745] on button "Load 100 more" at bounding box center [532, 759] width 174 height 40
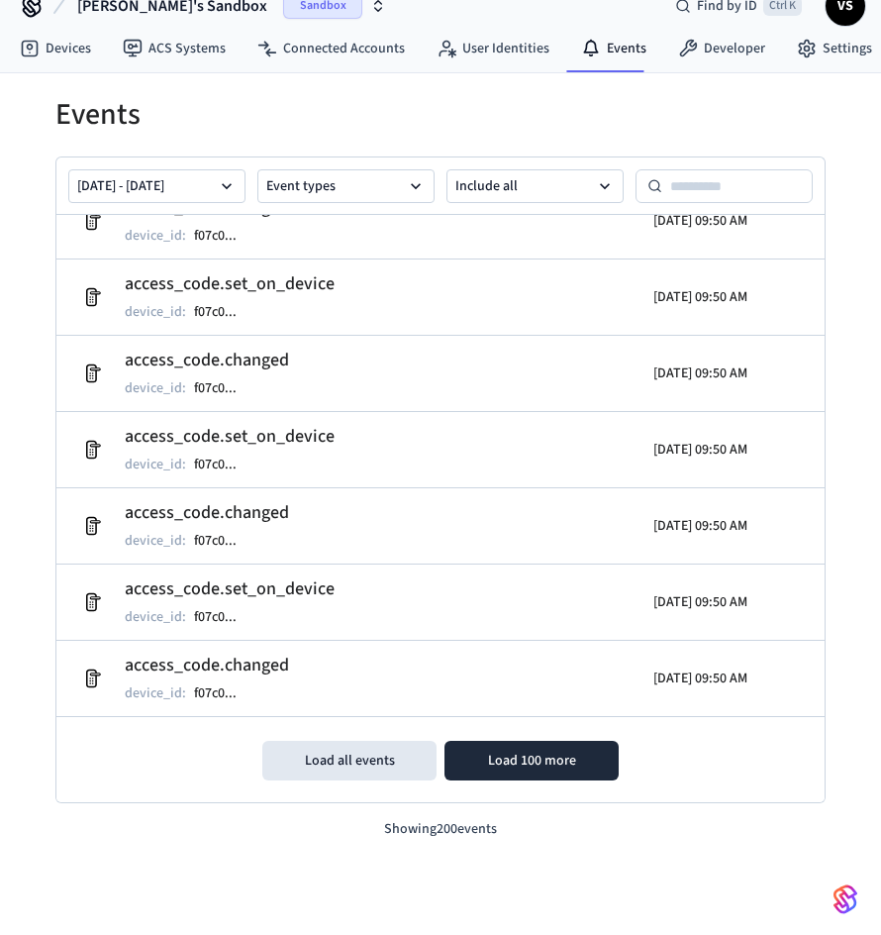
scroll to position [14635, 0]
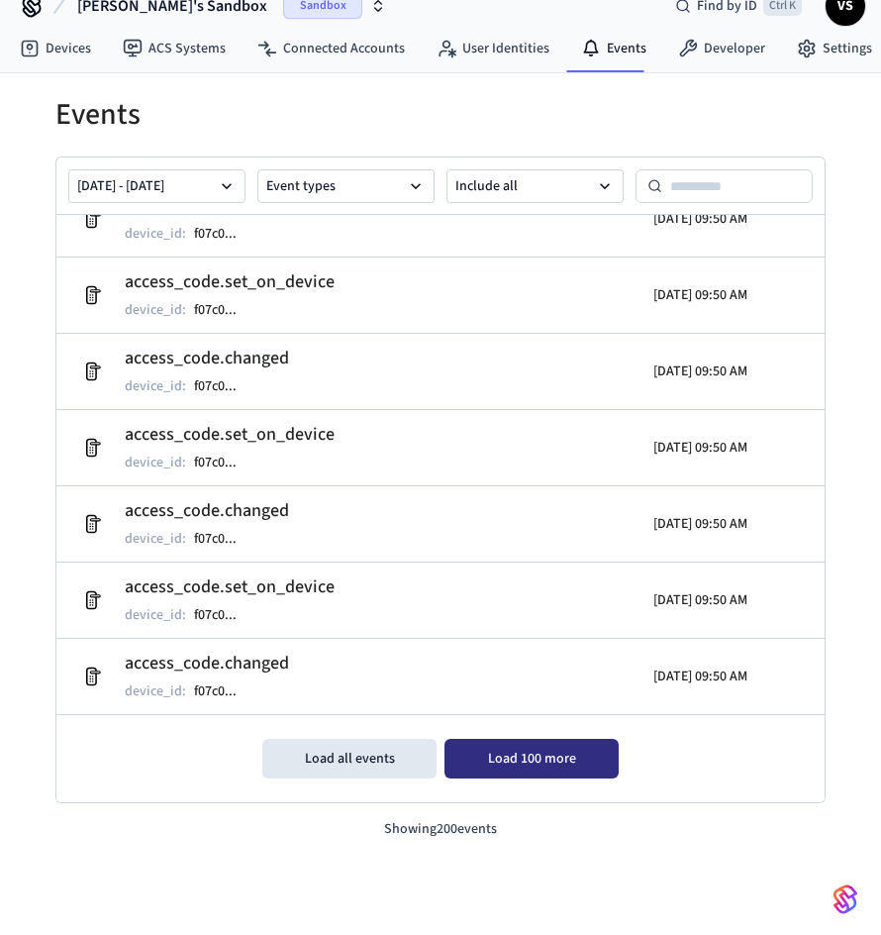
click at [495, 756] on button "Load 100 more" at bounding box center [532, 759] width 174 height 40
